Goal: Use online tool/utility: Use online tool/utility

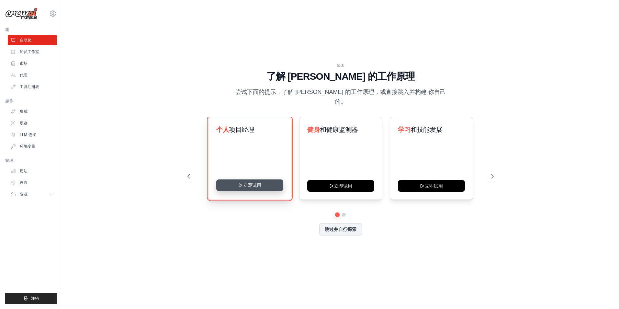
click at [248, 181] on button "立即试用" at bounding box center [249, 185] width 67 height 12
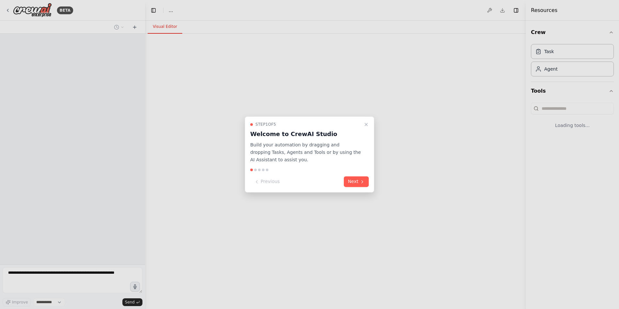
select select "****"
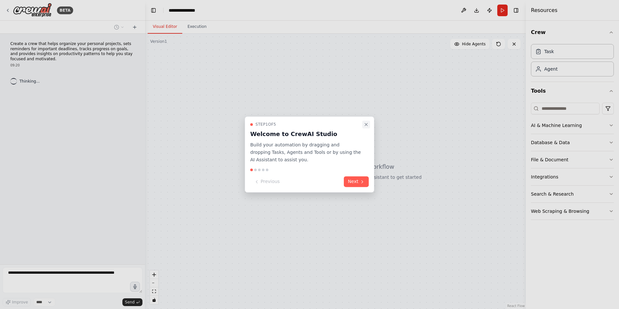
click at [364, 127] on icon "Close walkthrough" at bounding box center [366, 124] width 5 height 5
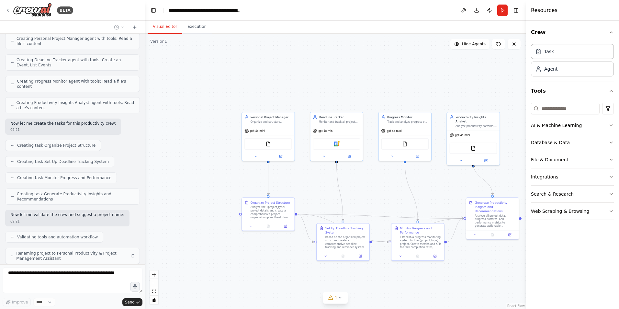
scroll to position [219, 0]
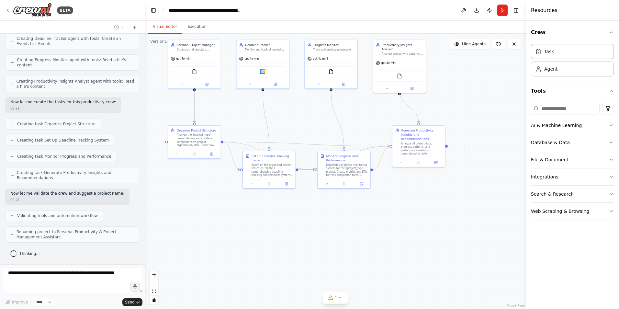
drag, startPoint x: 361, startPoint y: 191, endPoint x: 287, endPoint y: 118, distance: 103.5
click at [287, 118] on div ".deletable-edge-delete-btn { width: 20px; height: 20px; border: 0px solid #ffff…" at bounding box center [335, 171] width 381 height 275
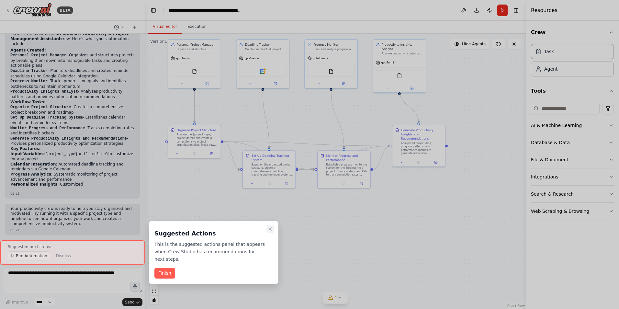
click at [268, 229] on icon "Close walkthrough" at bounding box center [270, 228] width 5 height 5
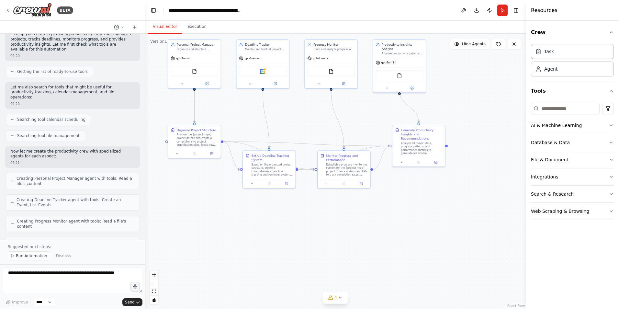
scroll to position [0, 0]
